Goal: Find specific page/section: Find specific page/section

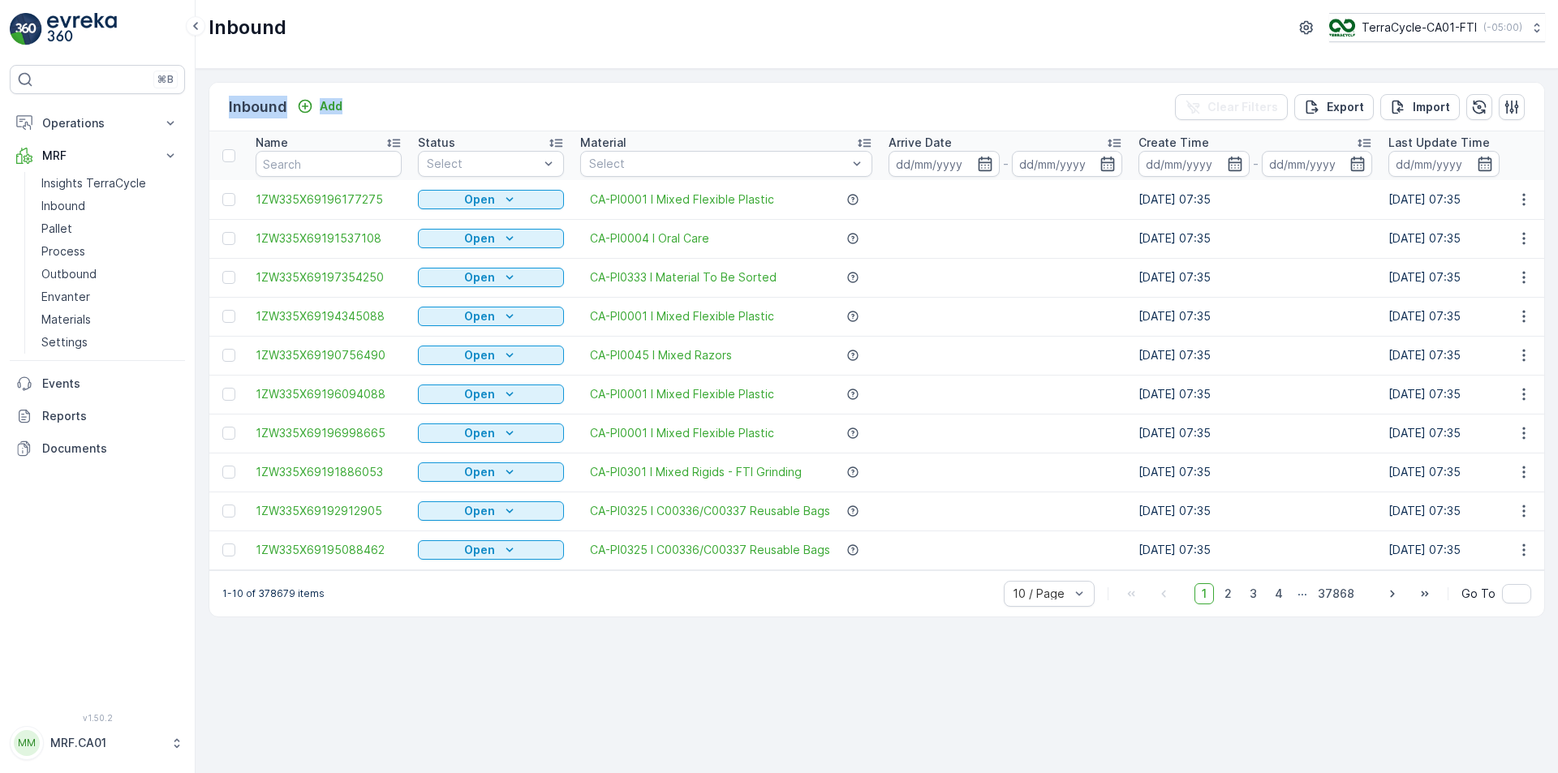
drag, startPoint x: 456, startPoint y: 113, endPoint x: 220, endPoint y: 99, distance: 236.5
click at [220, 99] on div "Inbound Add Clear Filters Export Import" at bounding box center [876, 107] width 1335 height 49
click at [431, 98] on div "Inbound Add Clear Filters Export Import" at bounding box center [876, 107] width 1335 height 49
click at [64, 221] on p "Pallet" at bounding box center [56, 229] width 31 height 16
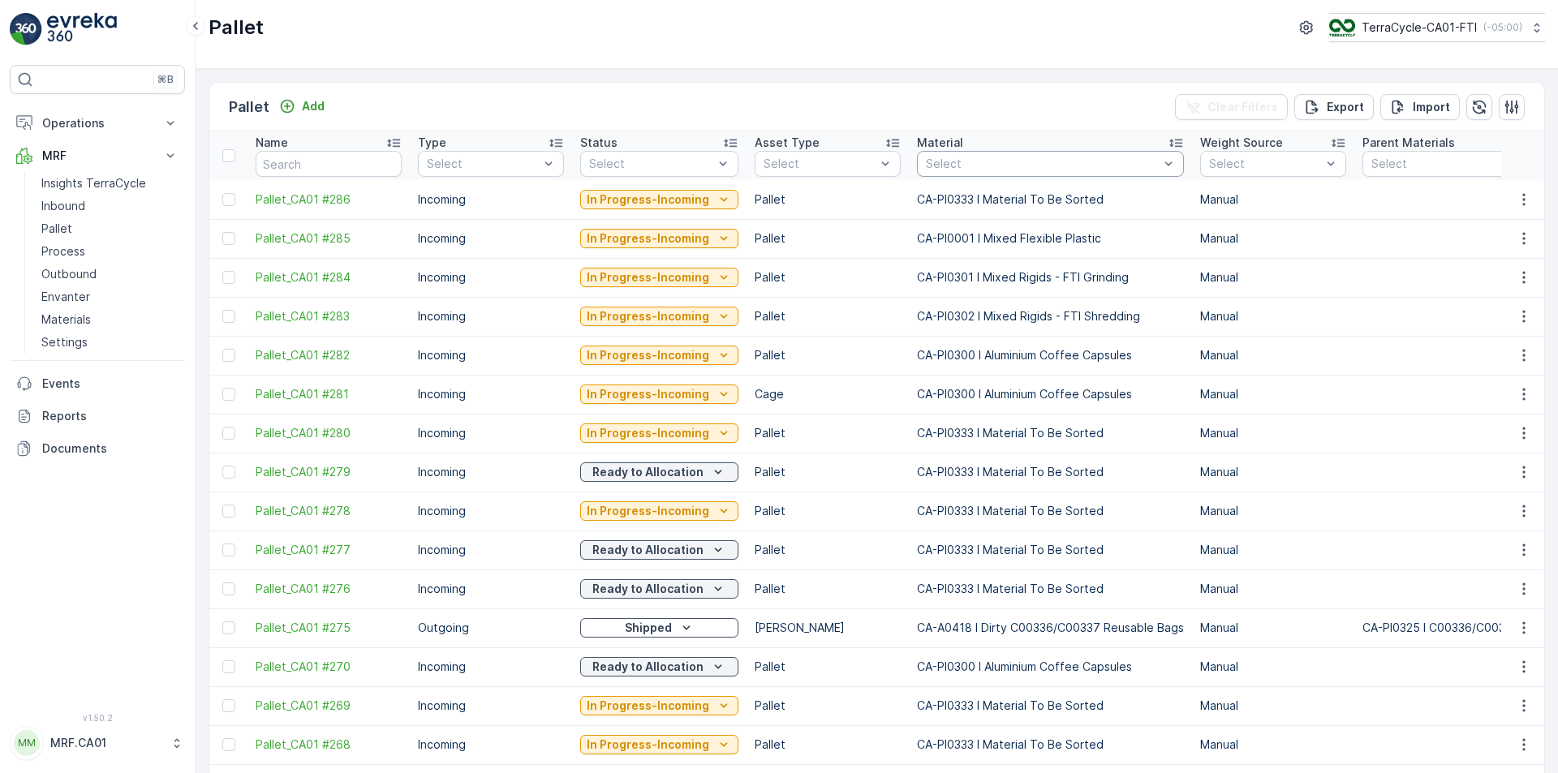
click at [1048, 96] on div "Pallet Add Clear Filters Export Import" at bounding box center [876, 107] width 1335 height 49
click at [71, 273] on p "Outbound" at bounding box center [68, 274] width 55 height 16
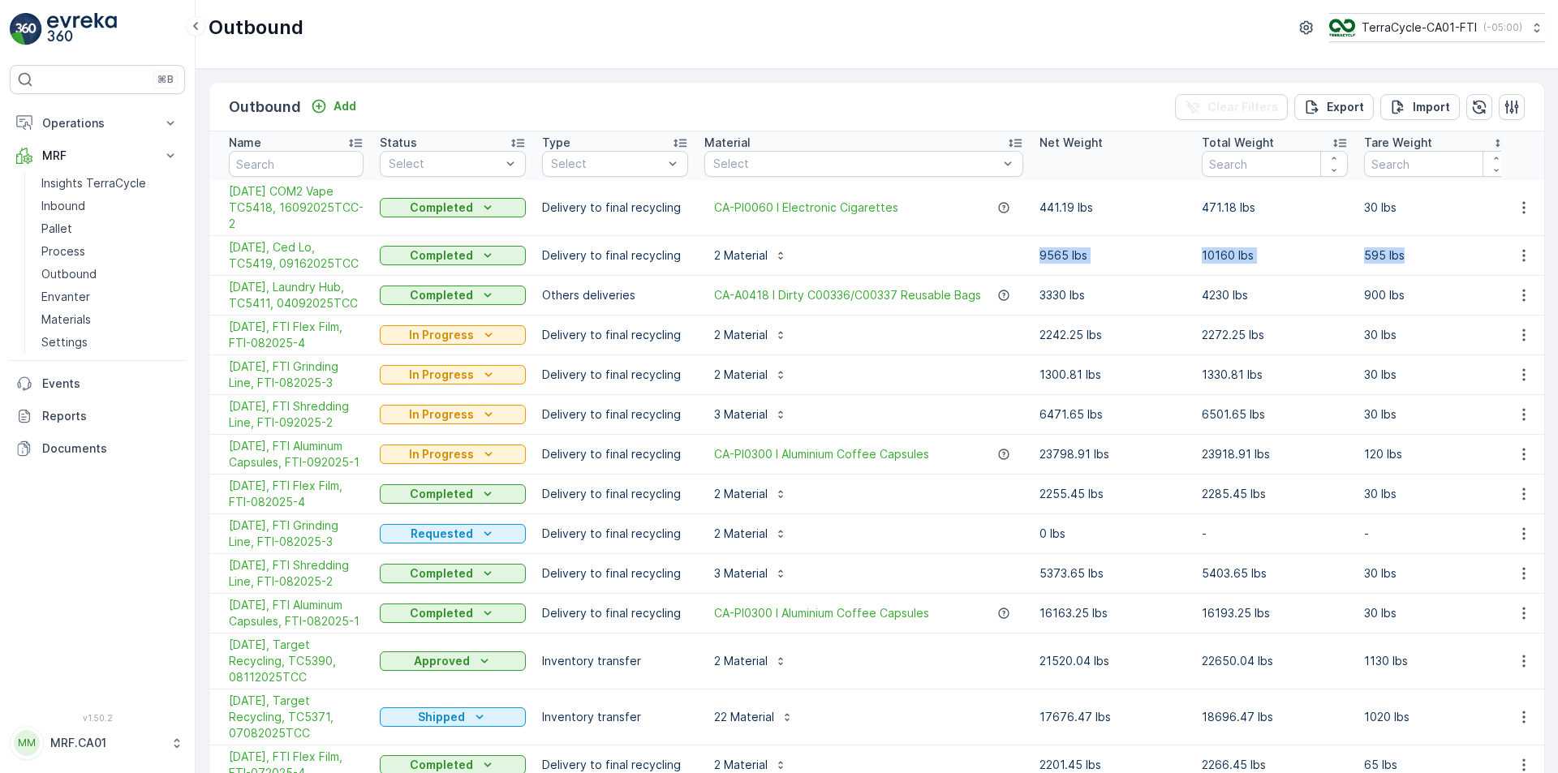
drag, startPoint x: 1488, startPoint y: 255, endPoint x: 884, endPoint y: 262, distance: 604.6
click at [884, 262] on tr "[DATE], Ced Lo, TC5419, 09162025TCC Completed Delivery to final recycling 2 Mat…" at bounding box center [1422, 256] width 2427 height 40
click at [884, 262] on div "2 Material" at bounding box center [863, 256] width 319 height 26
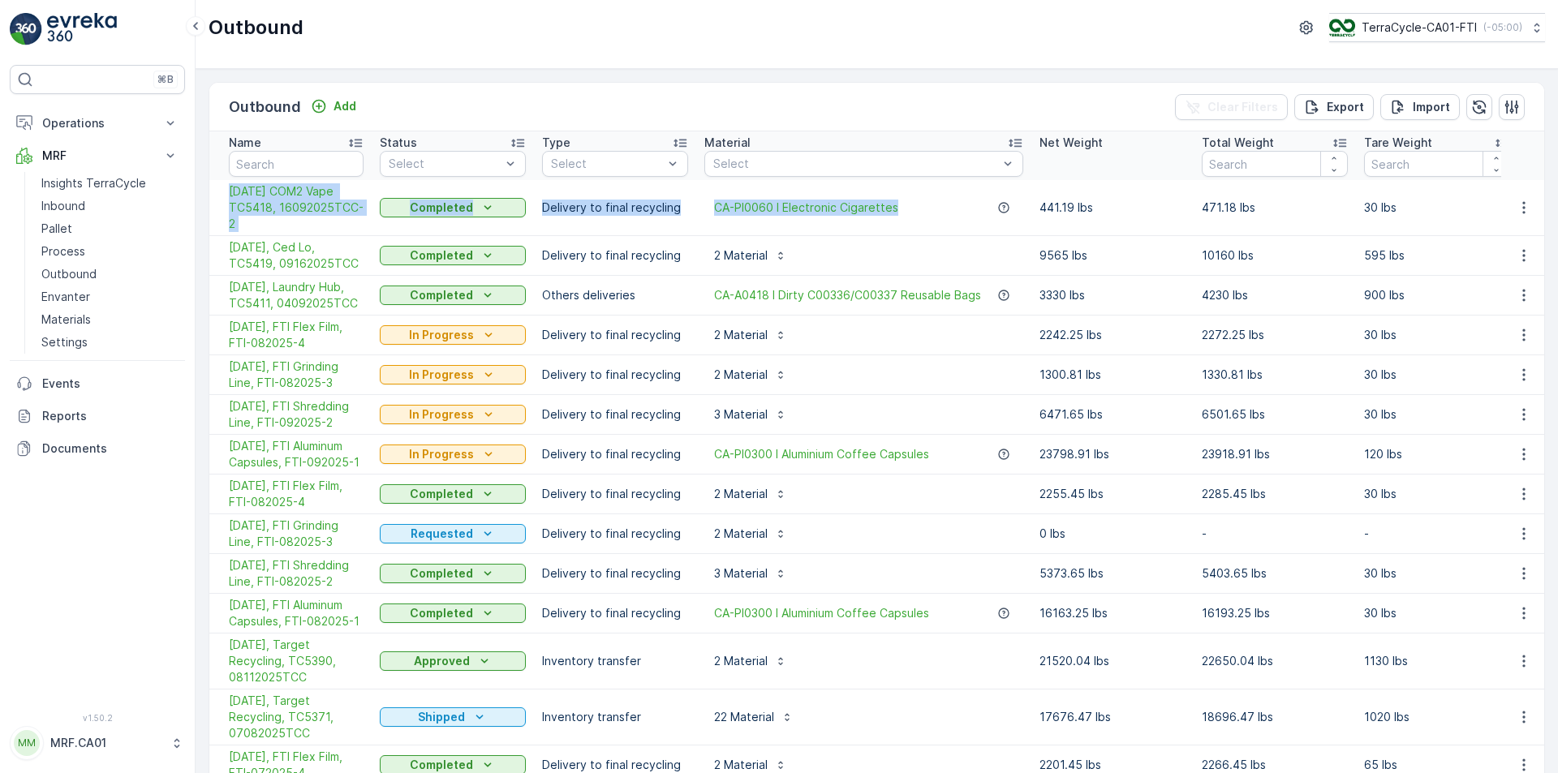
drag, startPoint x: 919, startPoint y: 209, endPoint x: 222, endPoint y: 186, distance: 697.4
click at [222, 186] on tr "[DATE] COM2 Vape TC5418, 16092025TCC-2 Completed Delivery to final recycling CA…" at bounding box center [1422, 208] width 2427 height 56
click at [926, 207] on div "CA-PI0060 I Electronic Cigarettes" at bounding box center [863, 208] width 319 height 16
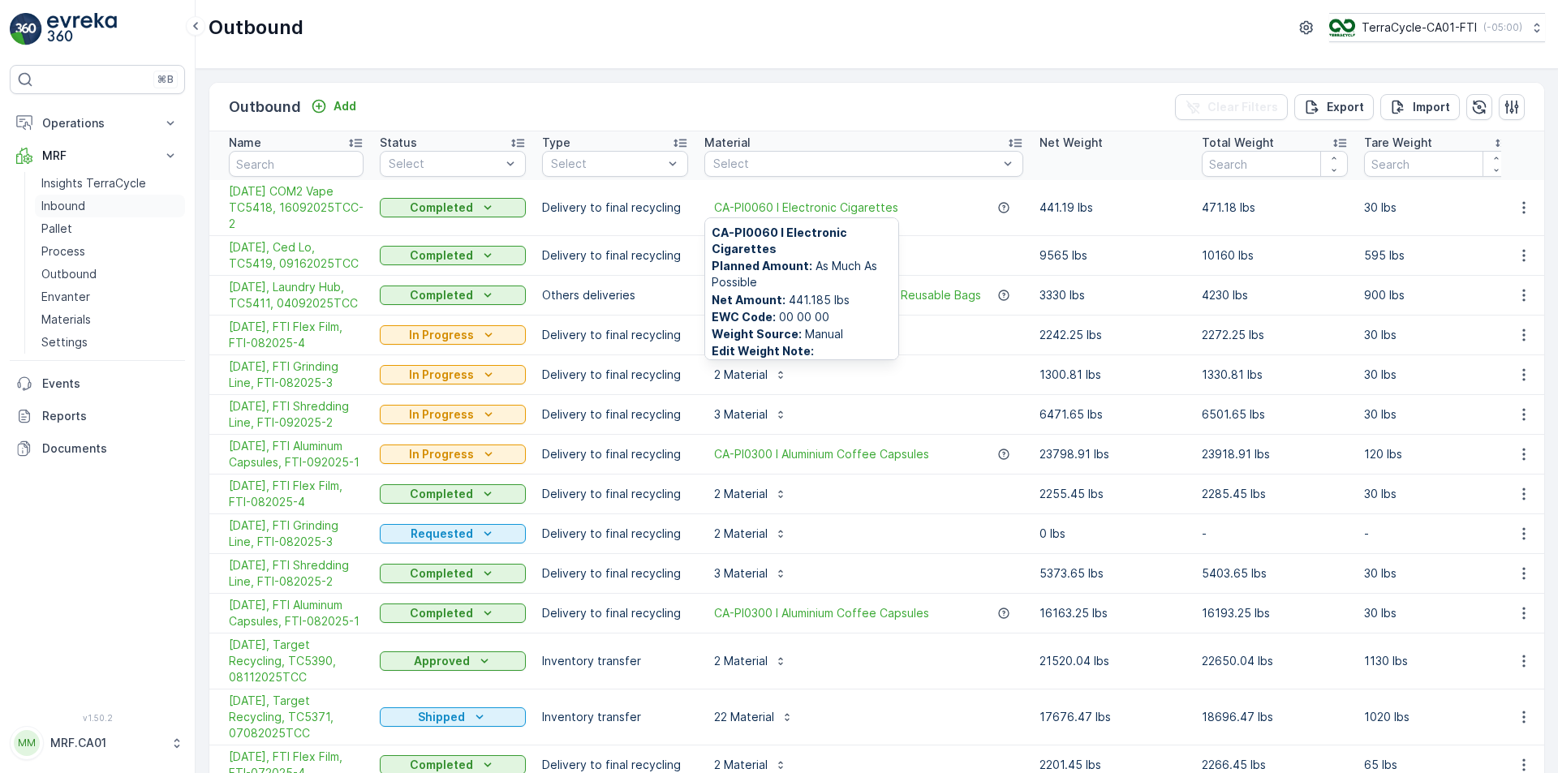
click at [63, 200] on p "Inbound" at bounding box center [63, 206] width 44 height 16
